Goal: Task Accomplishment & Management: Use online tool/utility

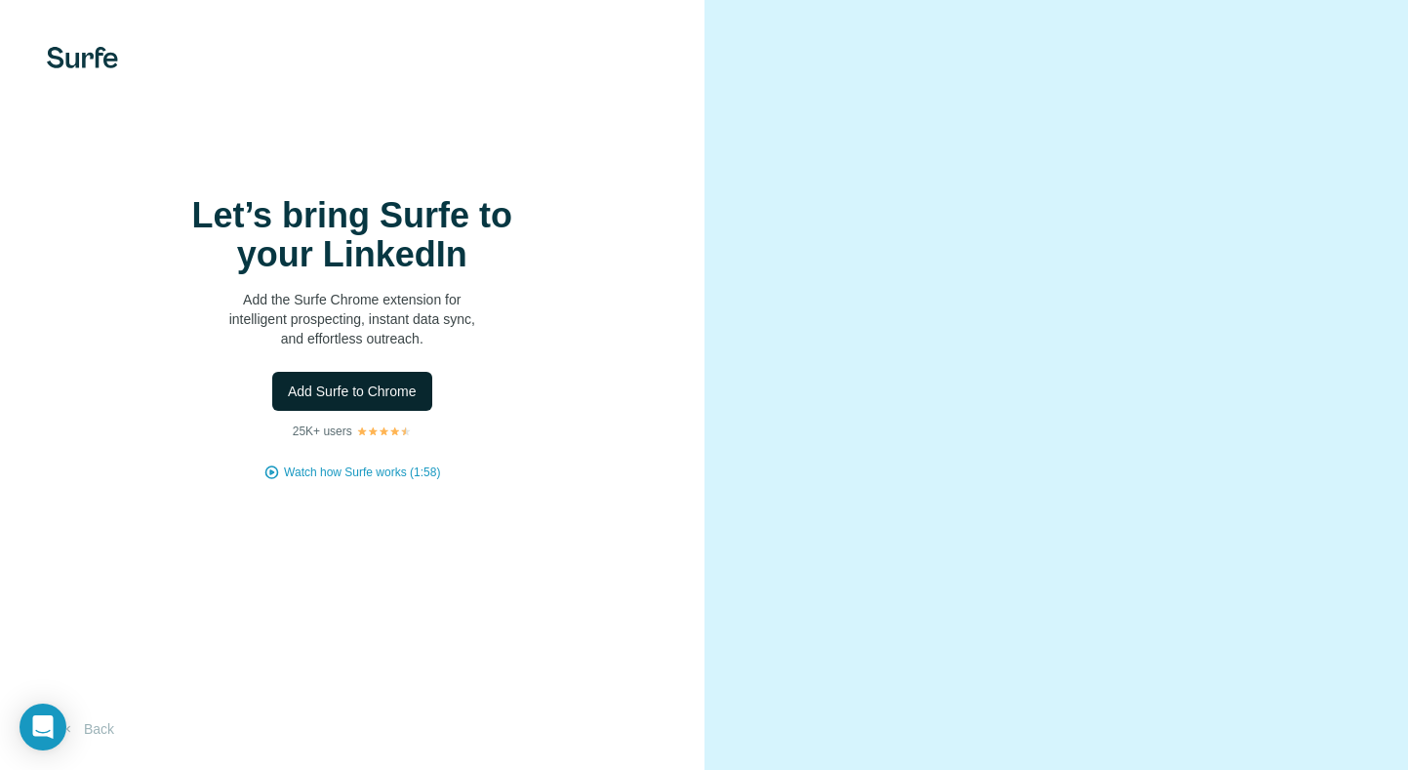
click at [424, 392] on button "Add Surfe to Chrome" at bounding box center [352, 391] width 160 height 39
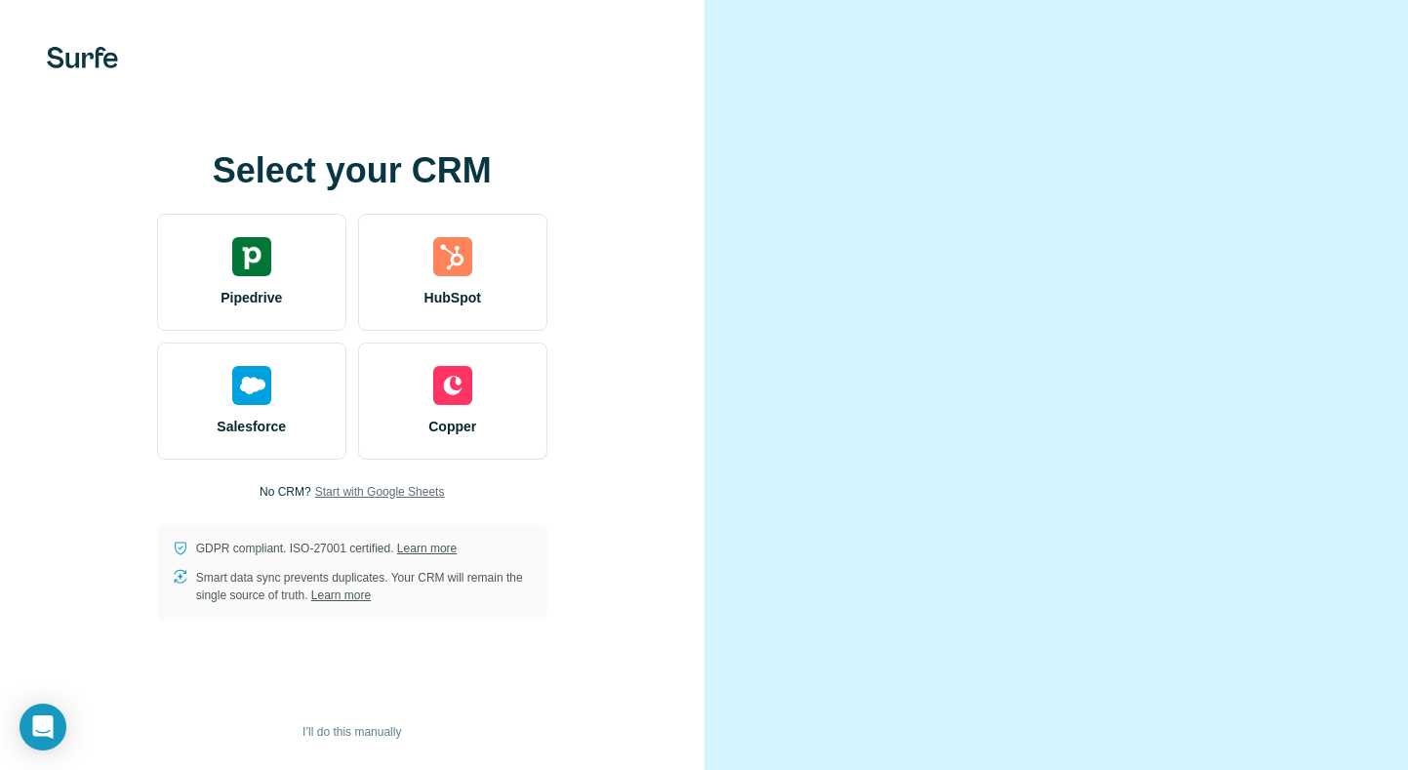
click at [416, 494] on span "Start with Google Sheets" at bounding box center [380, 492] width 130 height 18
